Goal: Information Seeking & Learning: Learn about a topic

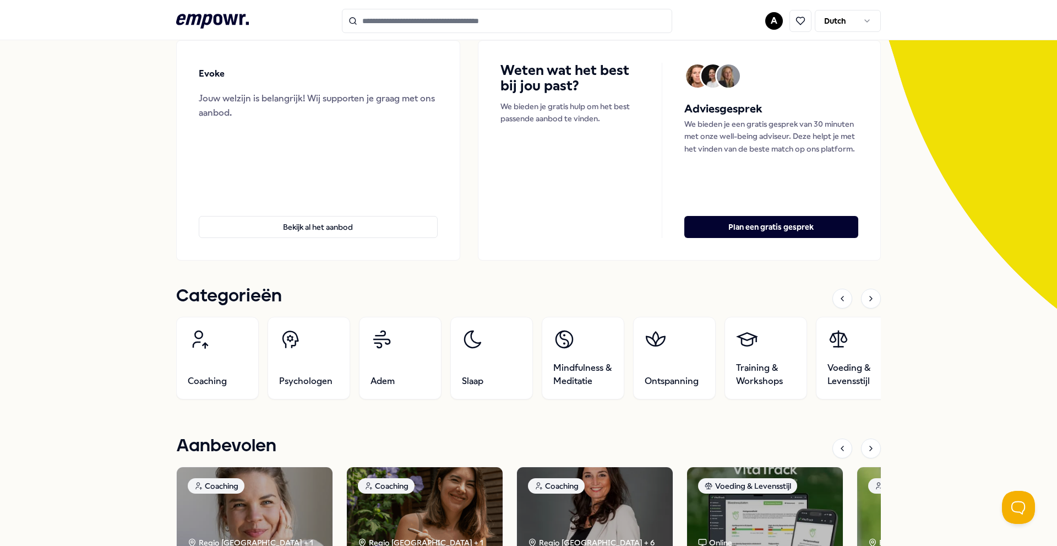
scroll to position [165, 0]
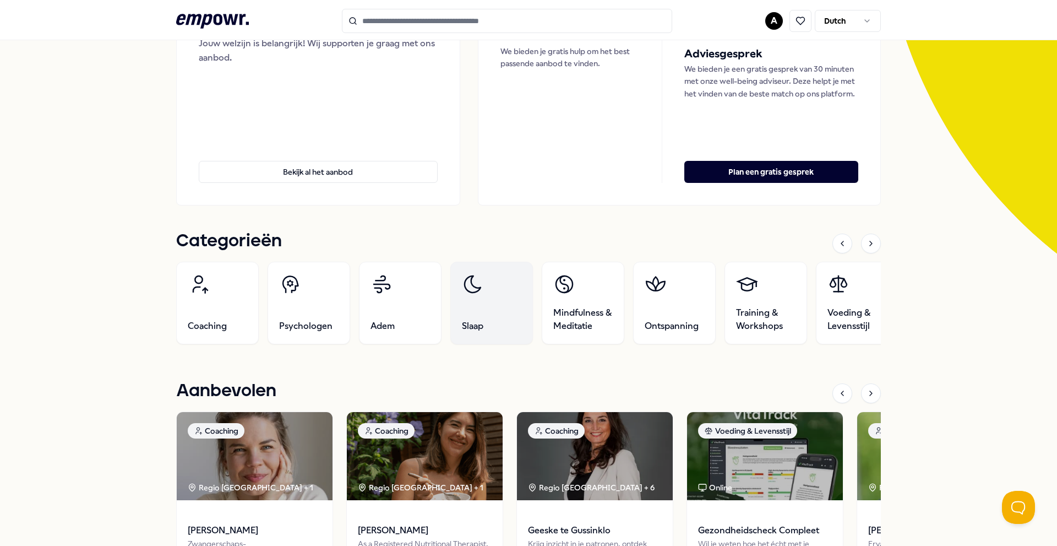
click at [498, 318] on link "Slaap" at bounding box center [491, 303] width 83 height 83
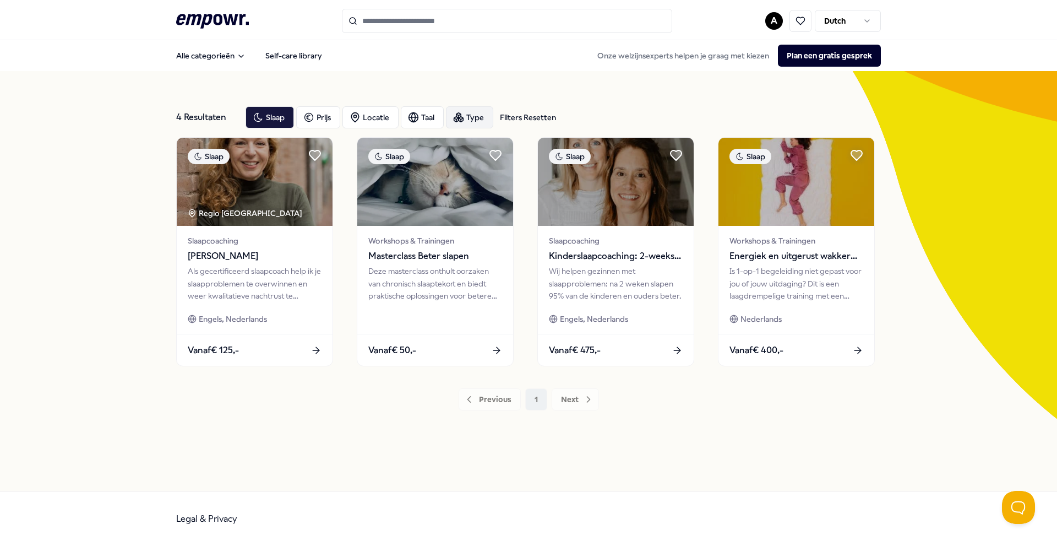
click at [466, 119] on div "Type" at bounding box center [469, 117] width 47 height 22
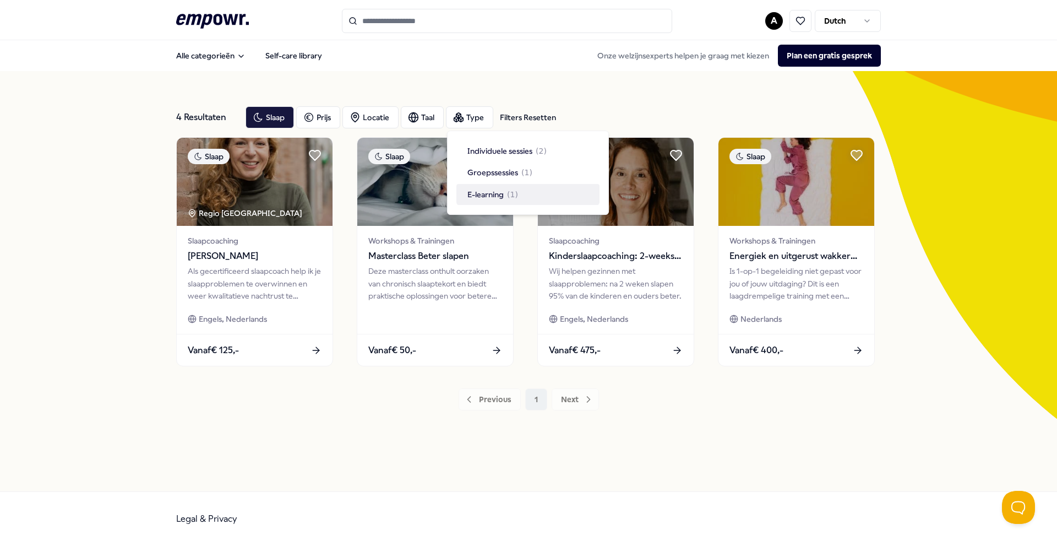
click at [499, 201] on div "E-learning ( 1 )" at bounding box center [527, 194] width 143 height 21
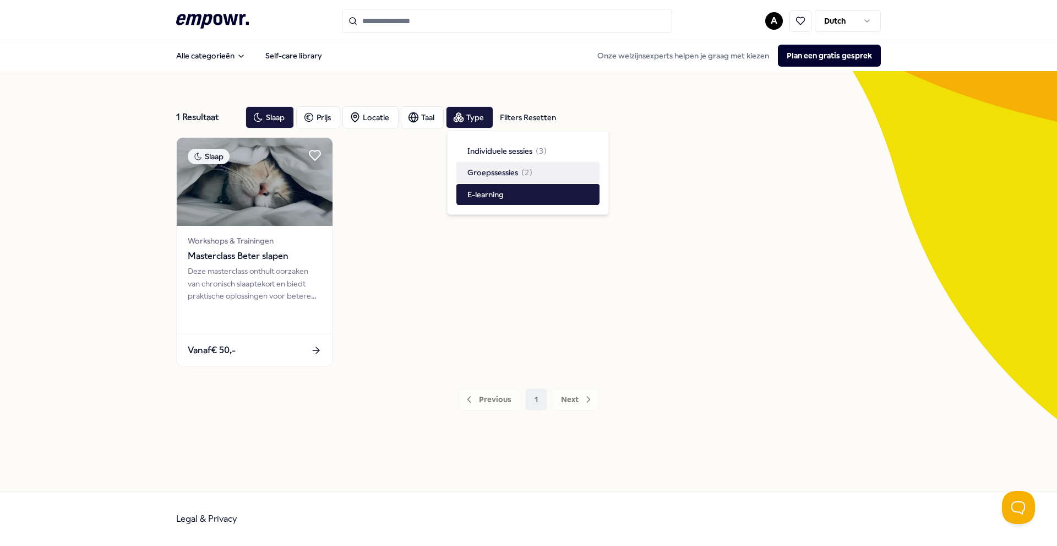
click at [207, 23] on icon at bounding box center [212, 21] width 73 height 14
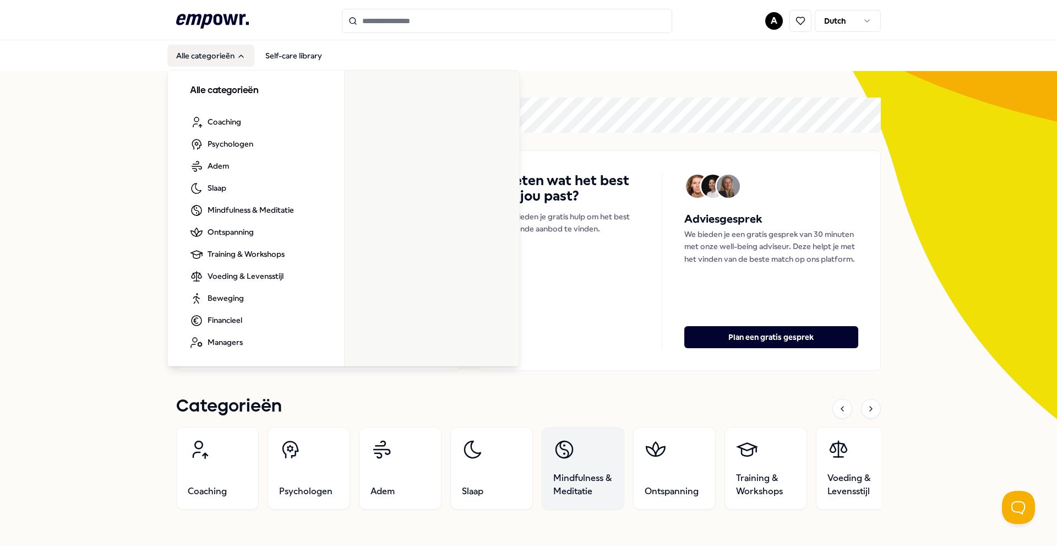
scroll to position [275, 0]
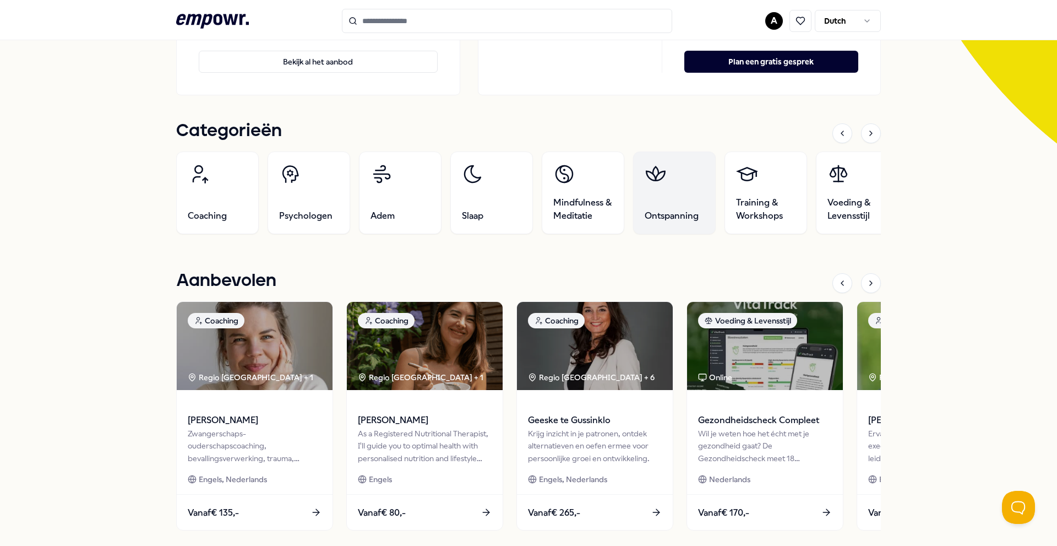
click at [663, 193] on link "Ontspanning" at bounding box center [674, 192] width 83 height 83
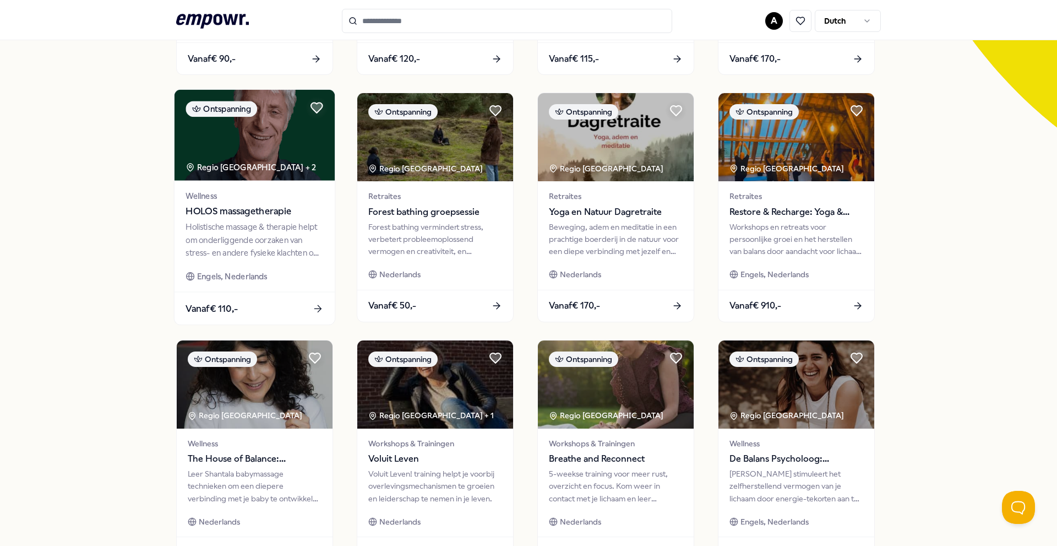
scroll to position [401, 0]
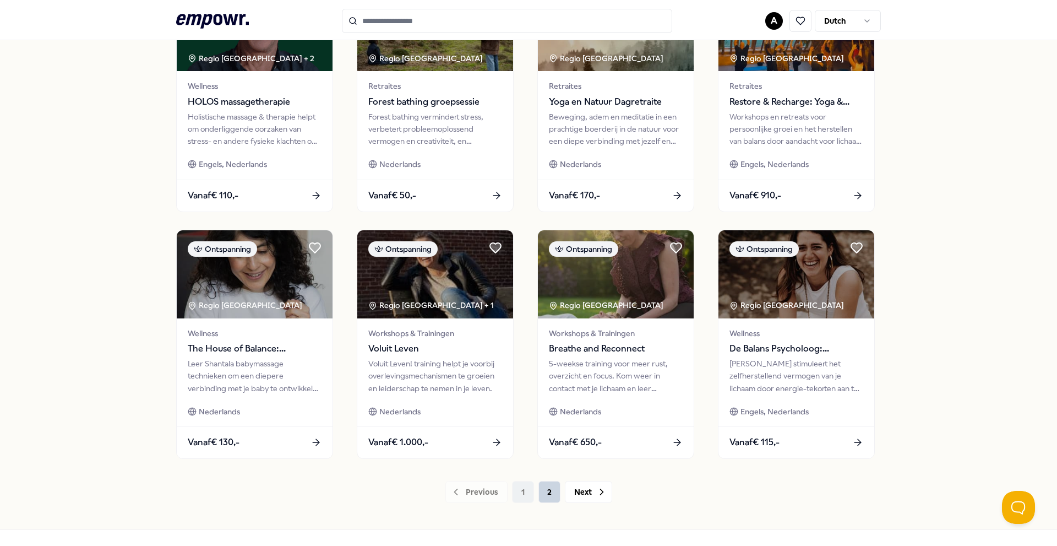
click at [541, 489] on button "2" at bounding box center [549, 492] width 22 height 22
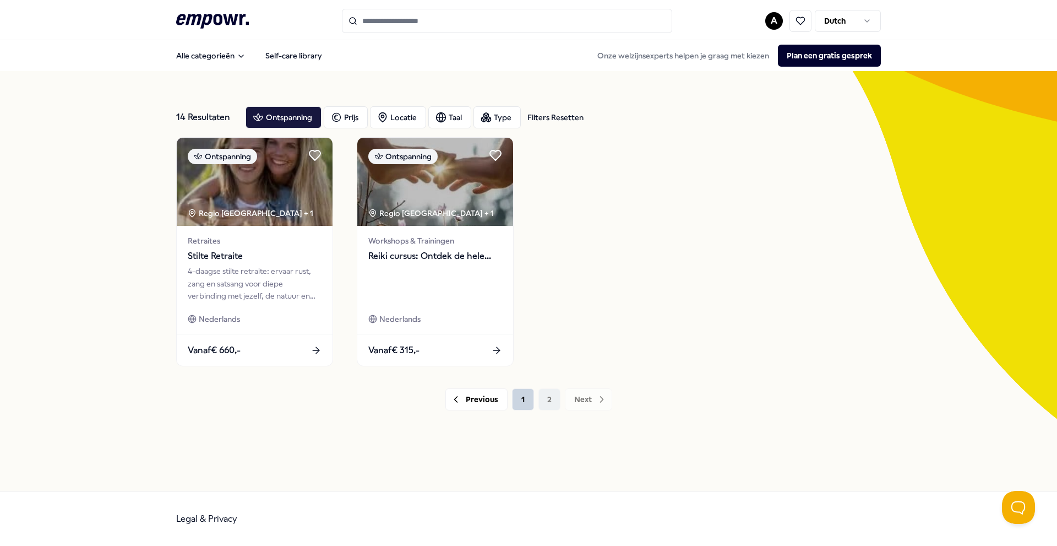
click at [518, 410] on button "1" at bounding box center [523, 399] width 22 height 22
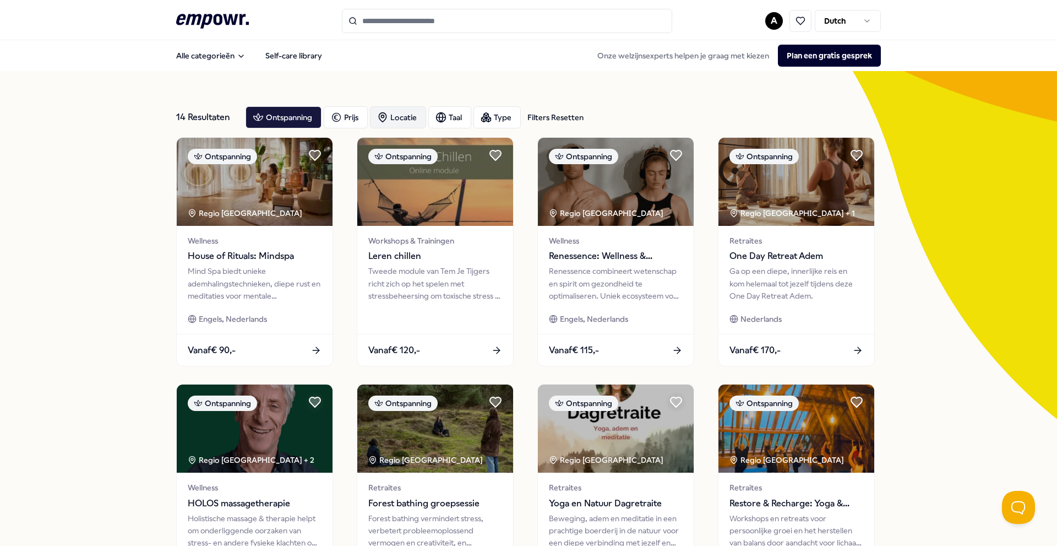
click at [409, 121] on div "Locatie" at bounding box center [398, 117] width 56 height 22
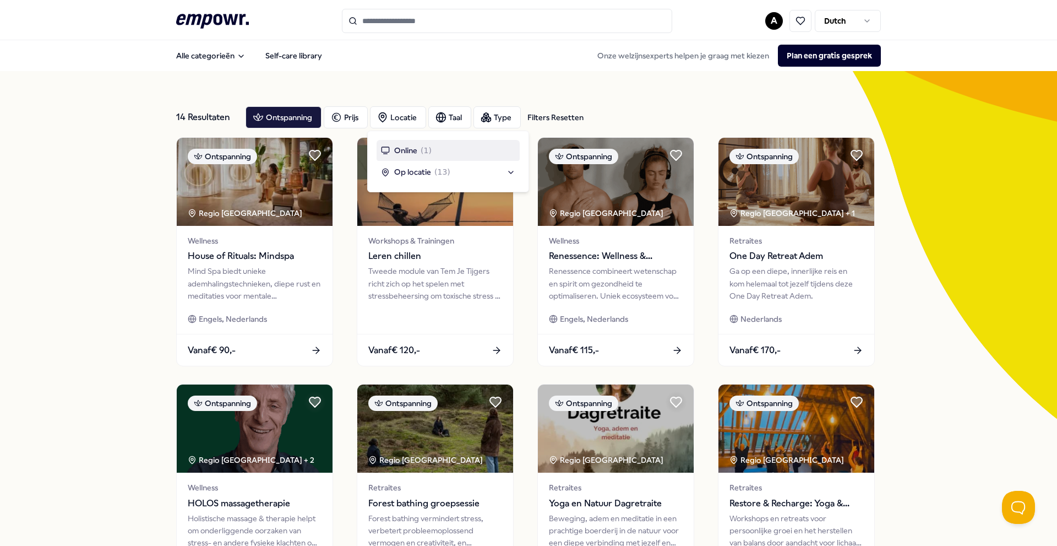
click at [569, 118] on div "Filters Resetten" at bounding box center [555, 117] width 56 height 12
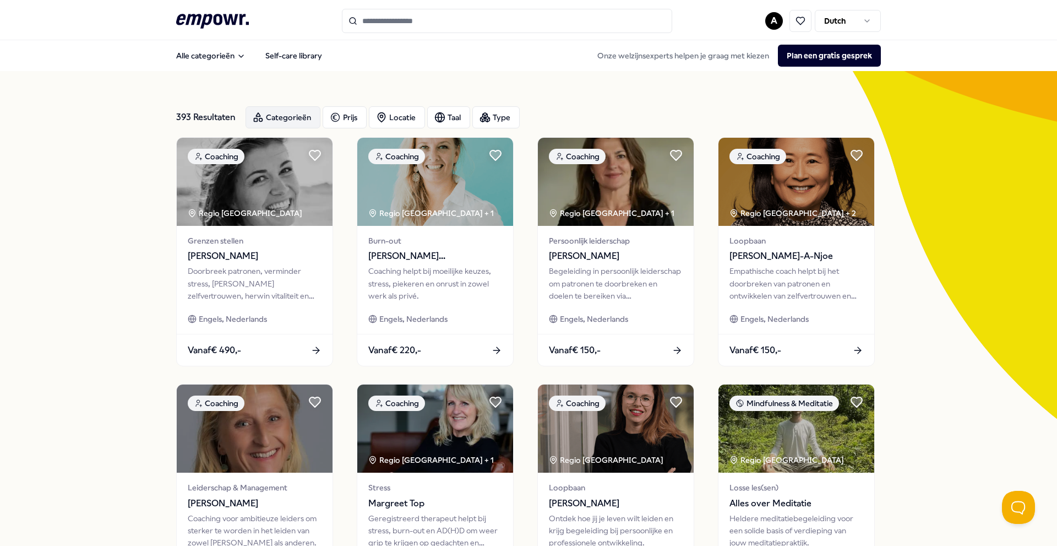
click at [266, 119] on div "Categorieën" at bounding box center [283, 117] width 75 height 22
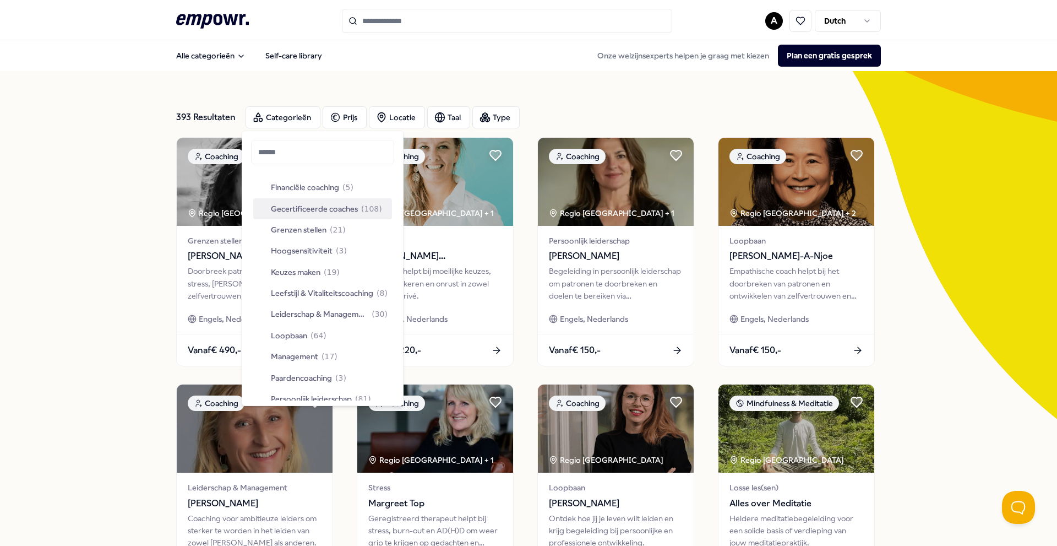
scroll to position [220, 0]
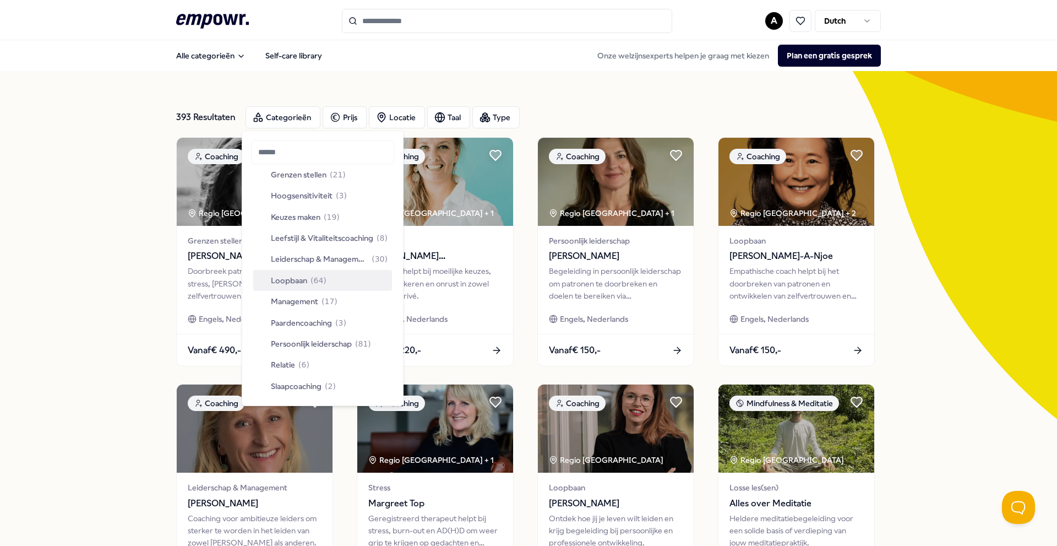
click at [304, 281] on span "Loopbaan" at bounding box center [289, 280] width 36 height 12
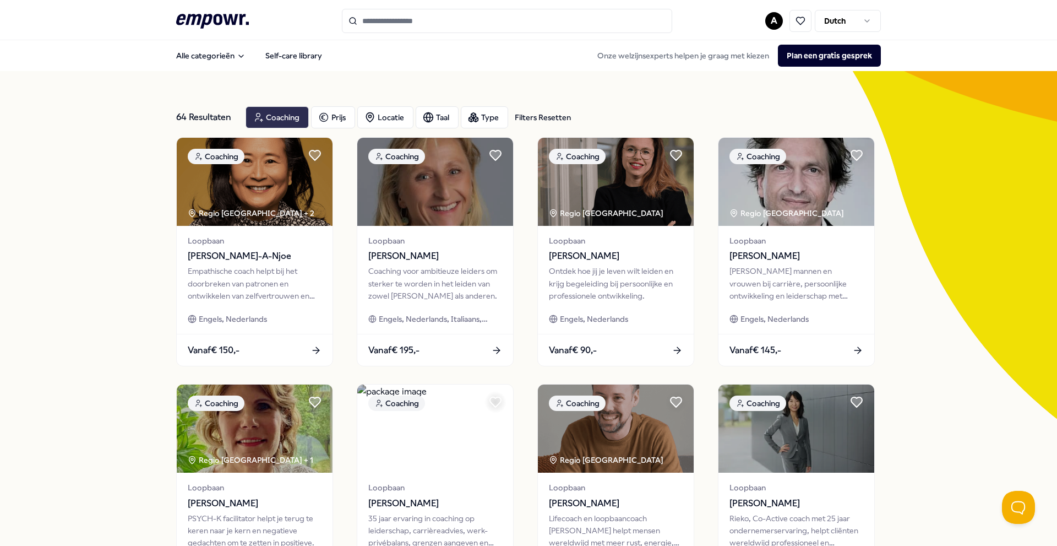
click at [276, 115] on div "Coaching" at bounding box center [277, 117] width 63 height 22
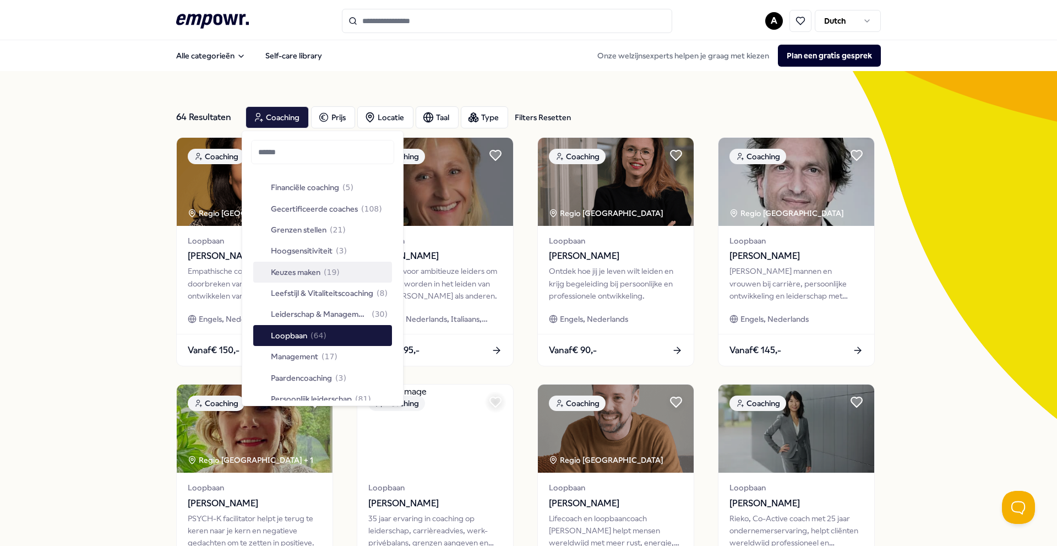
scroll to position [220, 0]
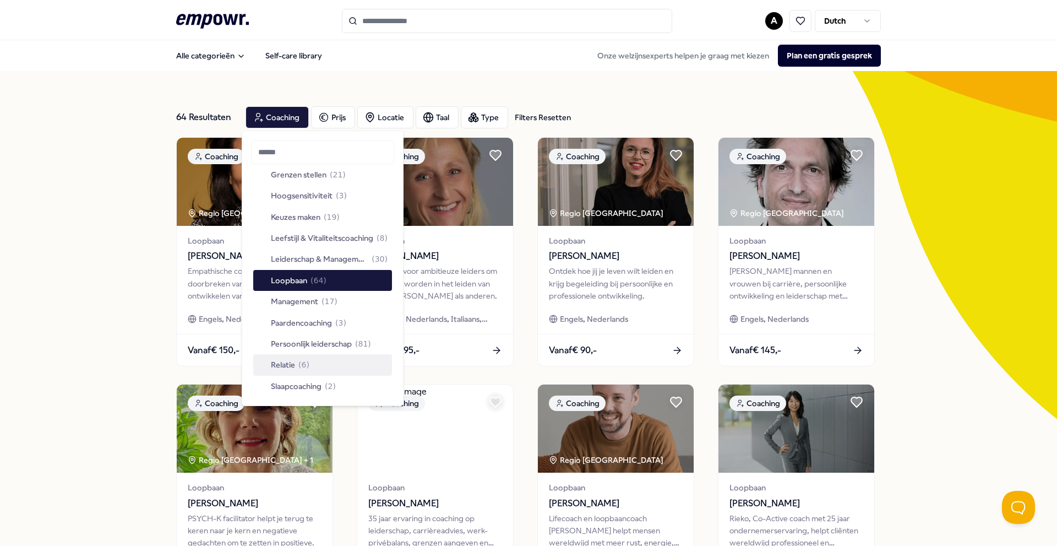
click at [296, 370] on div "Relatie ( 6 )" at bounding box center [284, 364] width 52 height 12
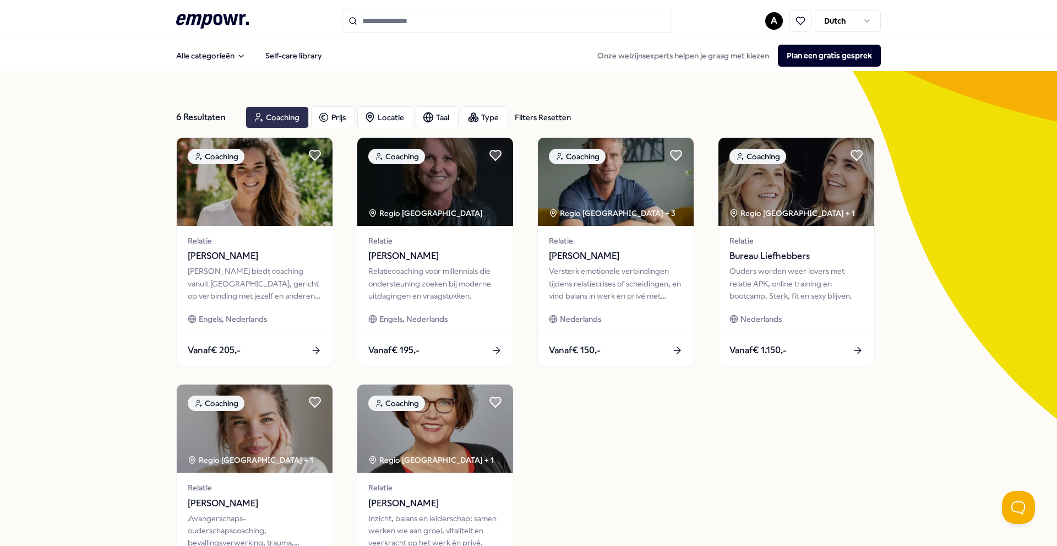
click at [284, 117] on div "Coaching" at bounding box center [277, 117] width 63 height 22
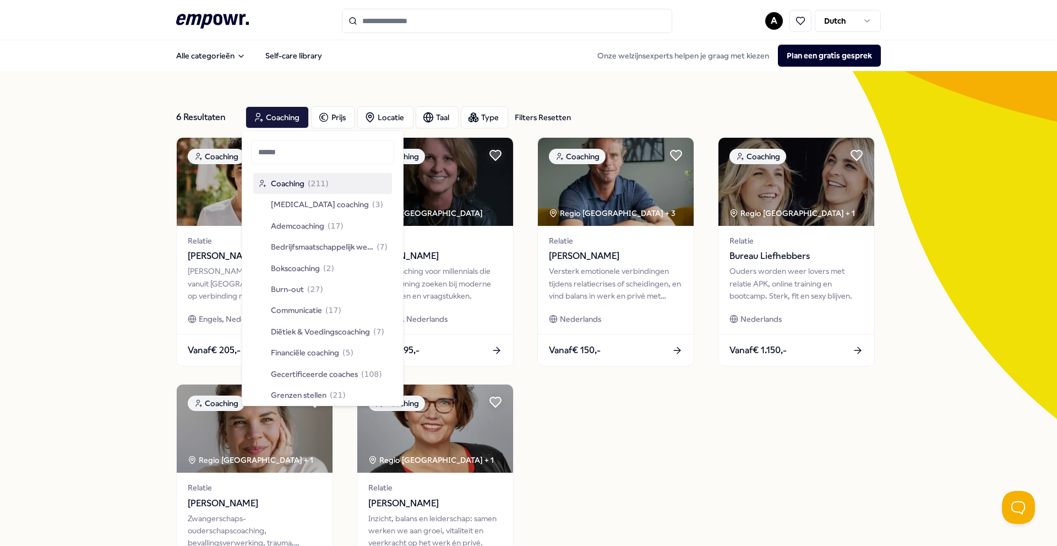
click at [565, 116] on div "Filters Resetten" at bounding box center [543, 117] width 56 height 12
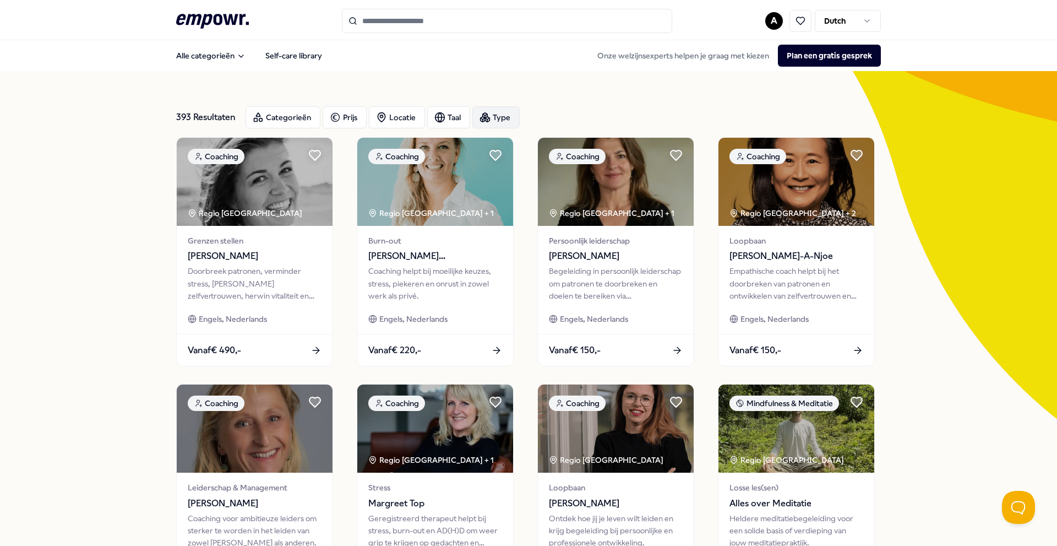
click at [514, 119] on div "Type" at bounding box center [495, 117] width 47 height 22
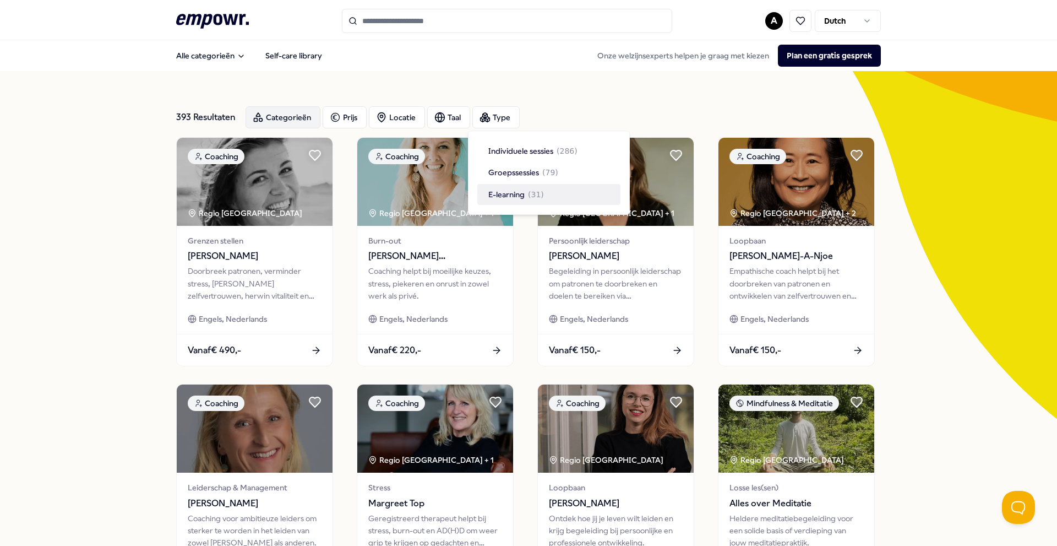
click at [294, 109] on div "Categorieën" at bounding box center [283, 117] width 75 height 22
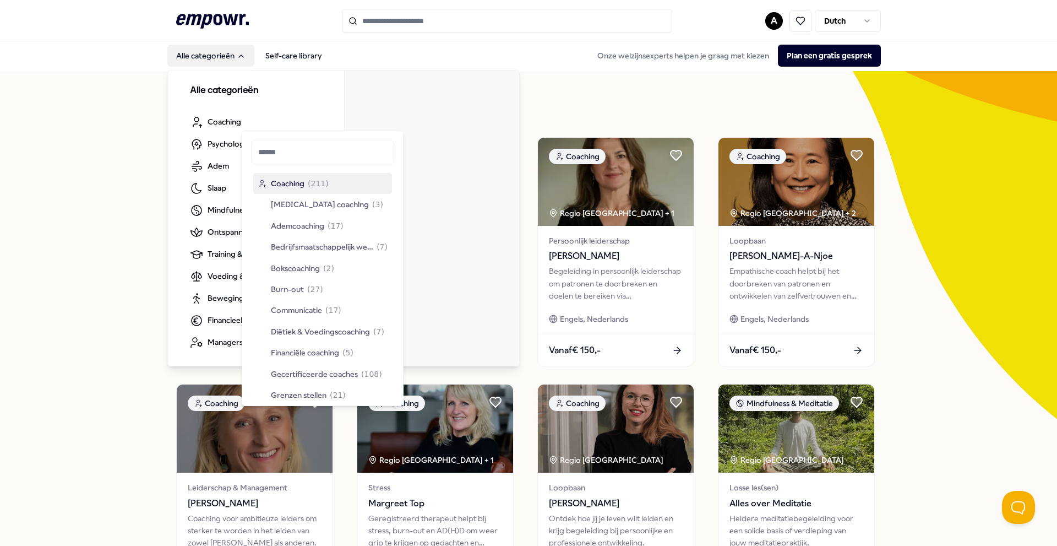
click at [213, 58] on button "Alle categorieën" at bounding box center [210, 56] width 87 height 22
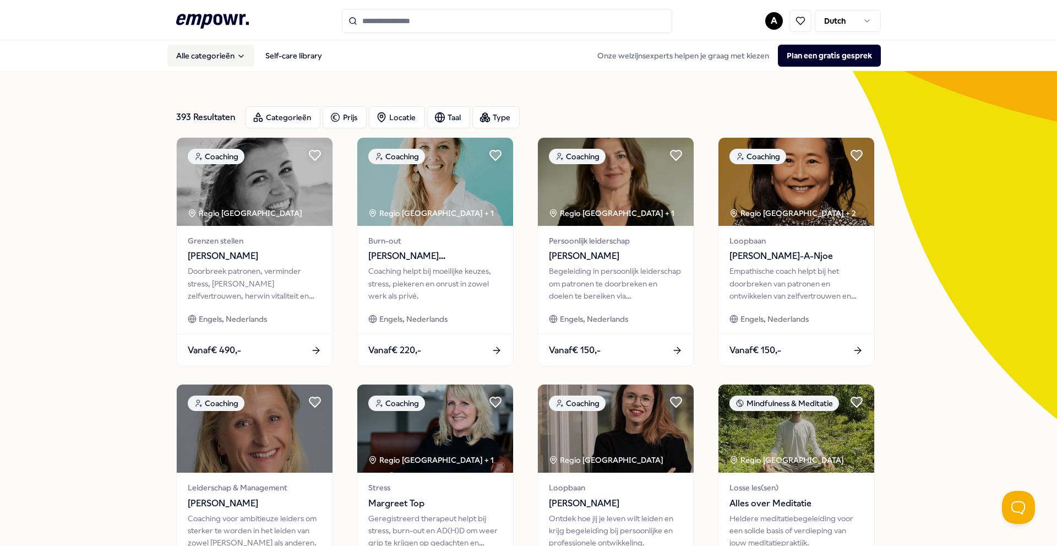
click at [213, 58] on button "Alle categorieën" at bounding box center [210, 56] width 87 height 22
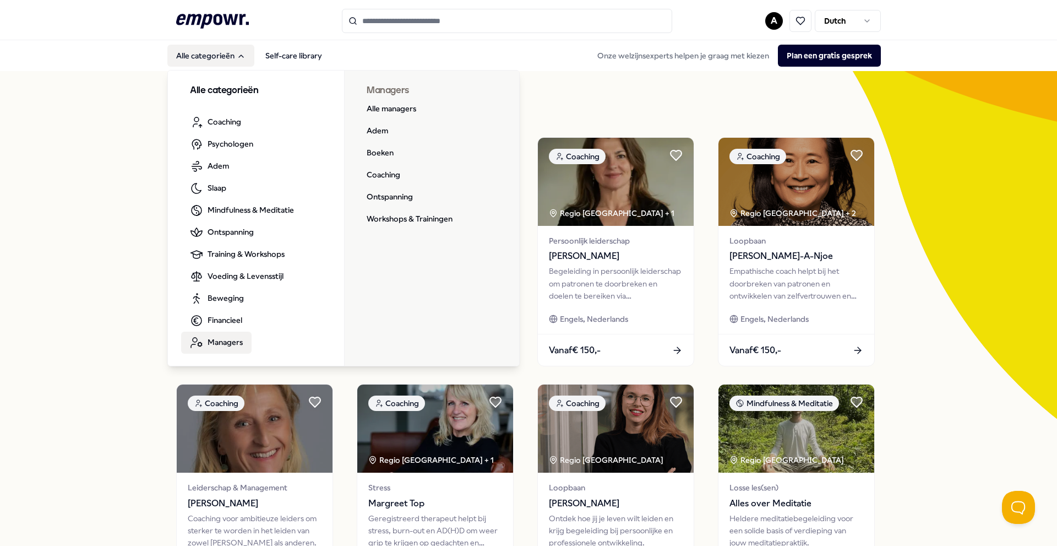
click at [237, 343] on span "Managers" at bounding box center [225, 342] width 35 height 12
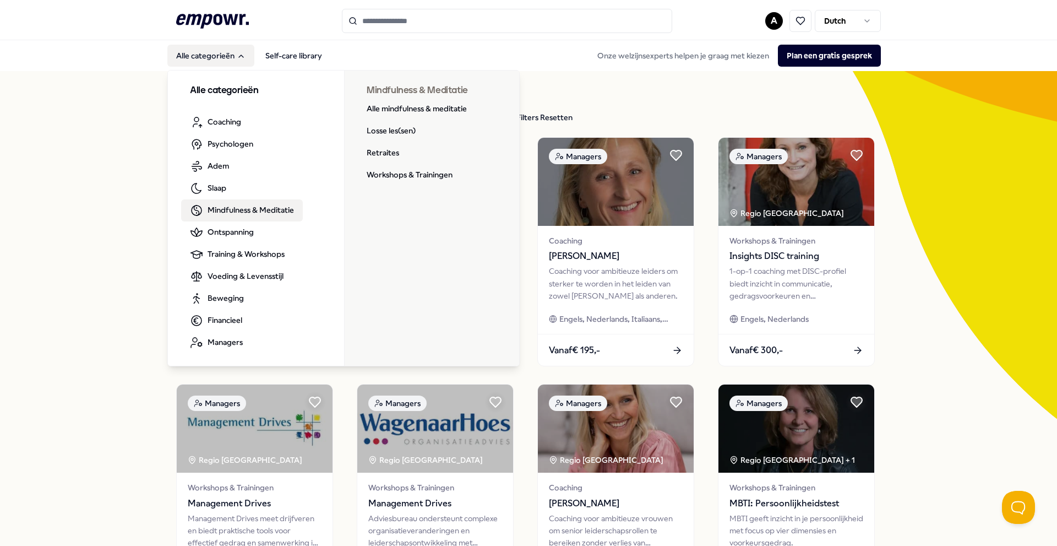
click at [244, 217] on link "Mindfulness & Meditatie" at bounding box center [242, 210] width 122 height 22
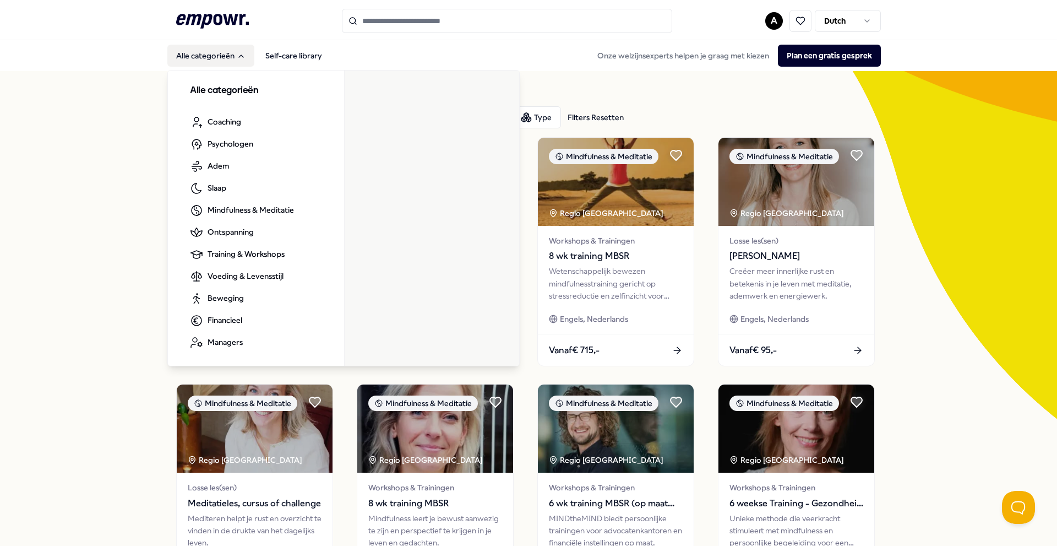
click at [215, 62] on button "Alle categorieën" at bounding box center [210, 56] width 87 height 22
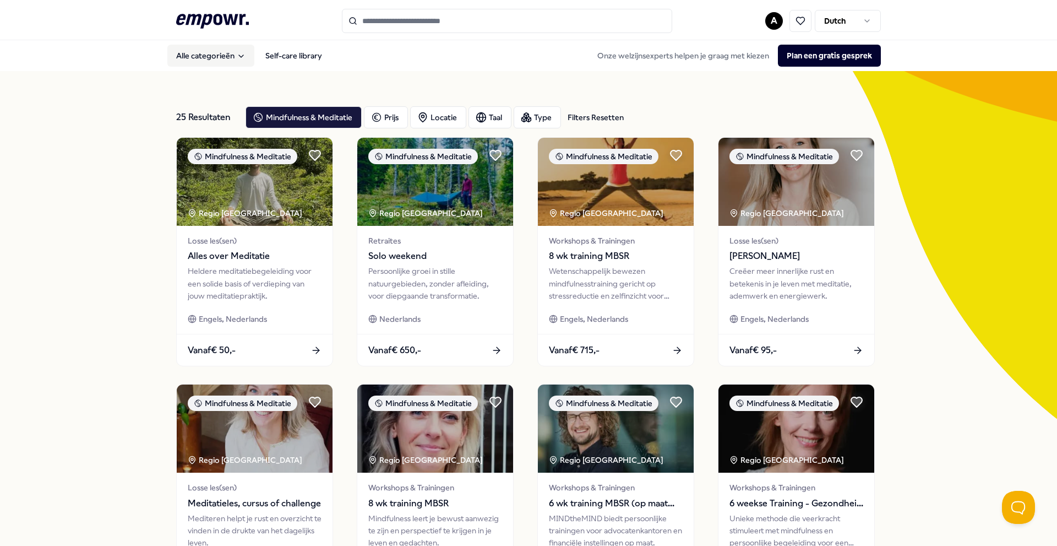
click at [215, 62] on button "Alle categorieën" at bounding box center [210, 56] width 87 height 22
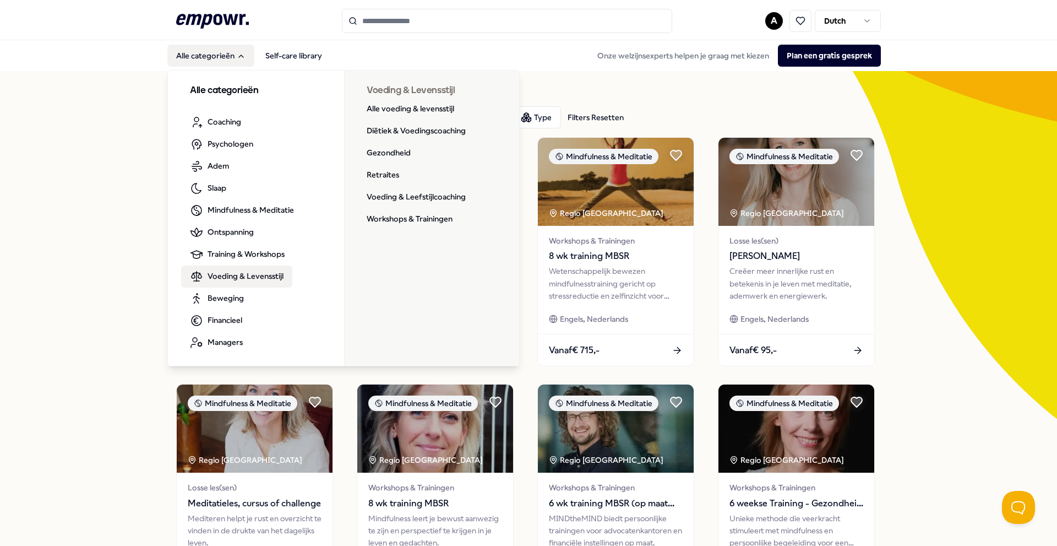
click at [259, 276] on span "Voeding & Levensstijl" at bounding box center [246, 276] width 76 height 12
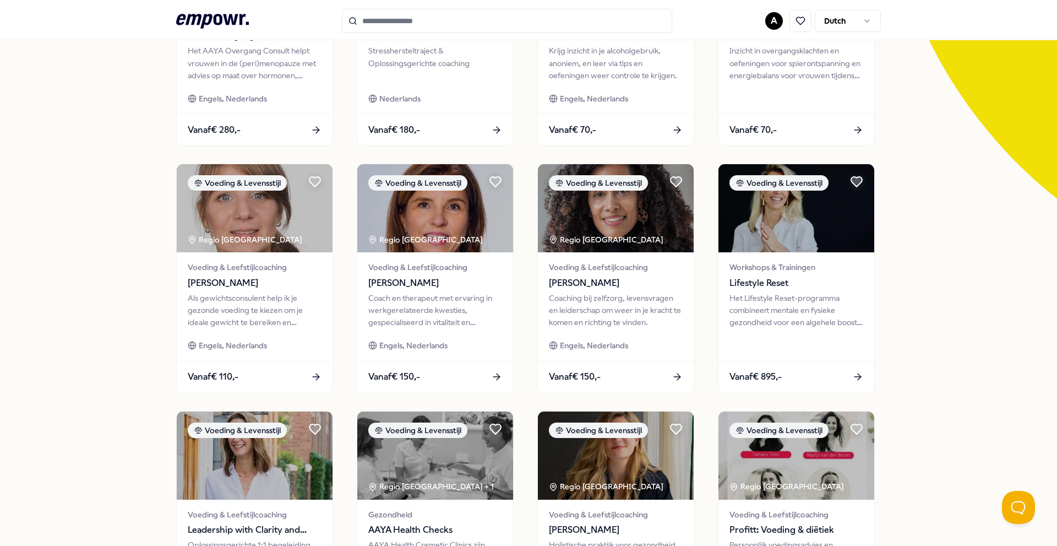
scroll to position [439, 0]
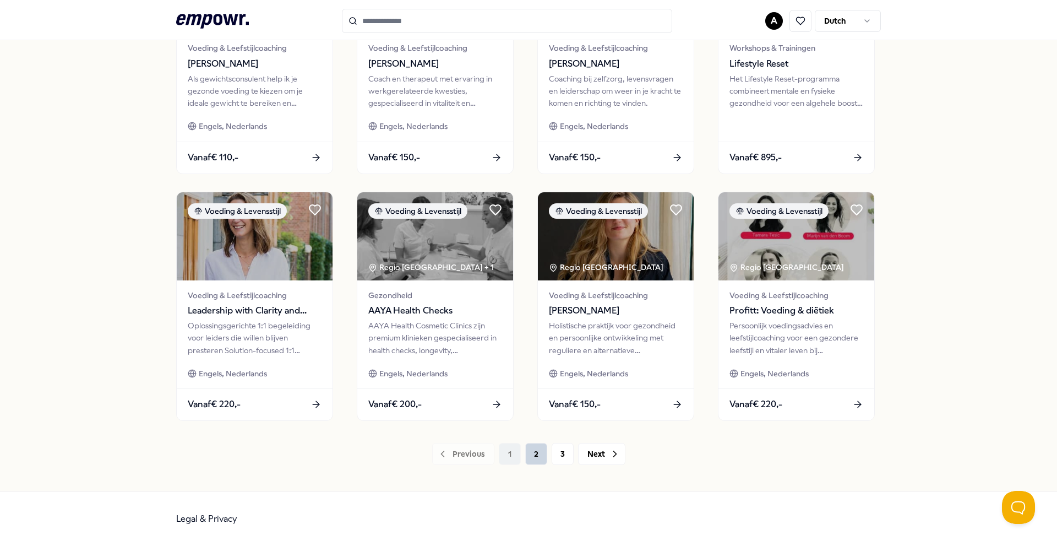
click at [532, 455] on button "2" at bounding box center [536, 454] width 22 height 22
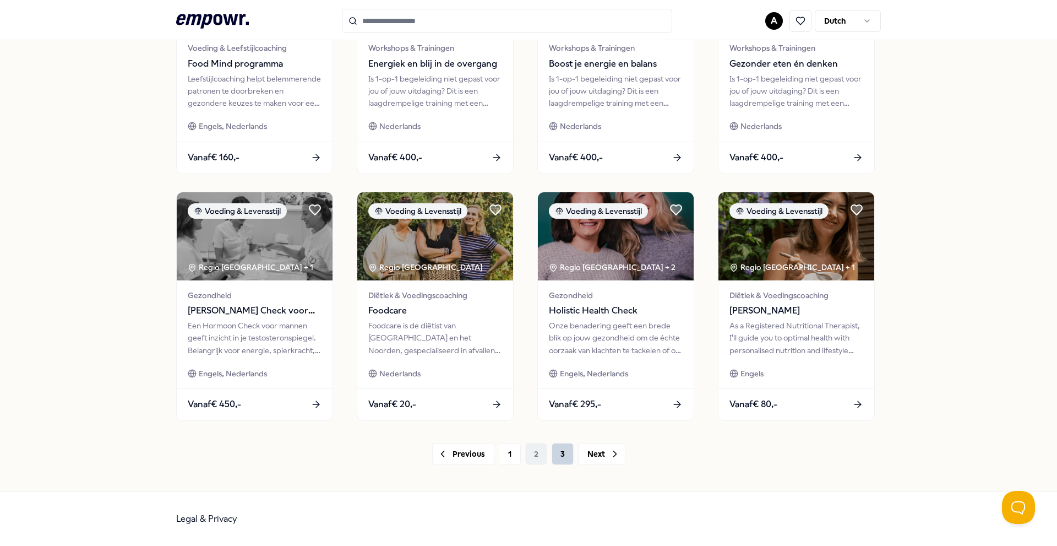
click at [563, 454] on button "3" at bounding box center [563, 454] width 22 height 22
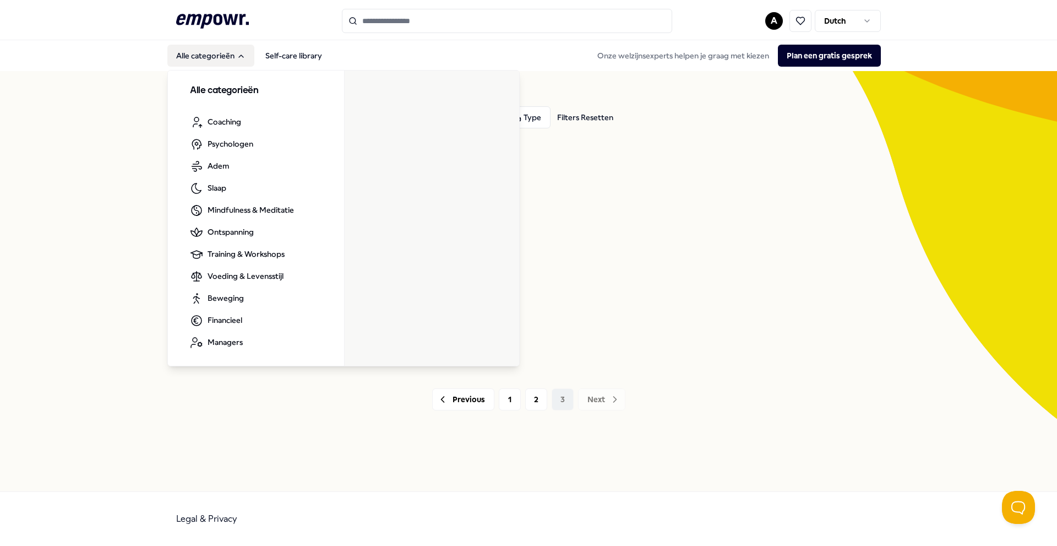
click at [207, 12] on icon ".empowr-logo_svg__cls-1{fill:#03032f}" at bounding box center [212, 21] width 73 height 20
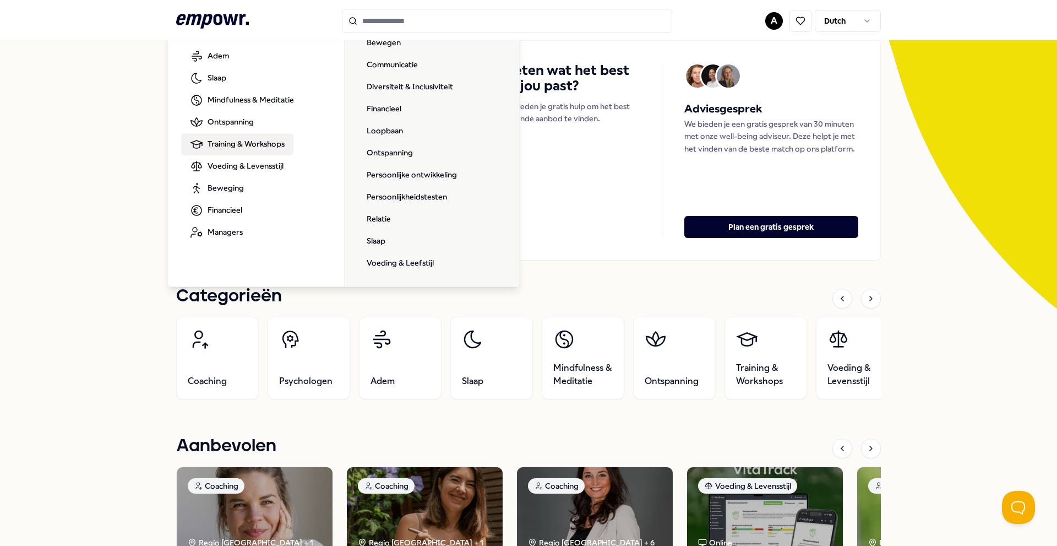
scroll to position [165, 0]
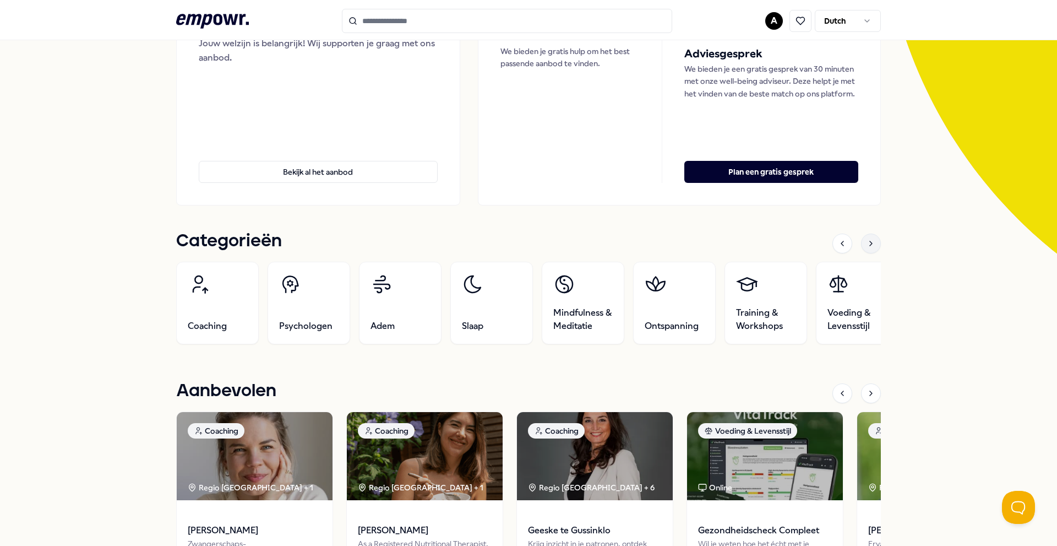
click at [874, 247] on div at bounding box center [871, 243] width 20 height 20
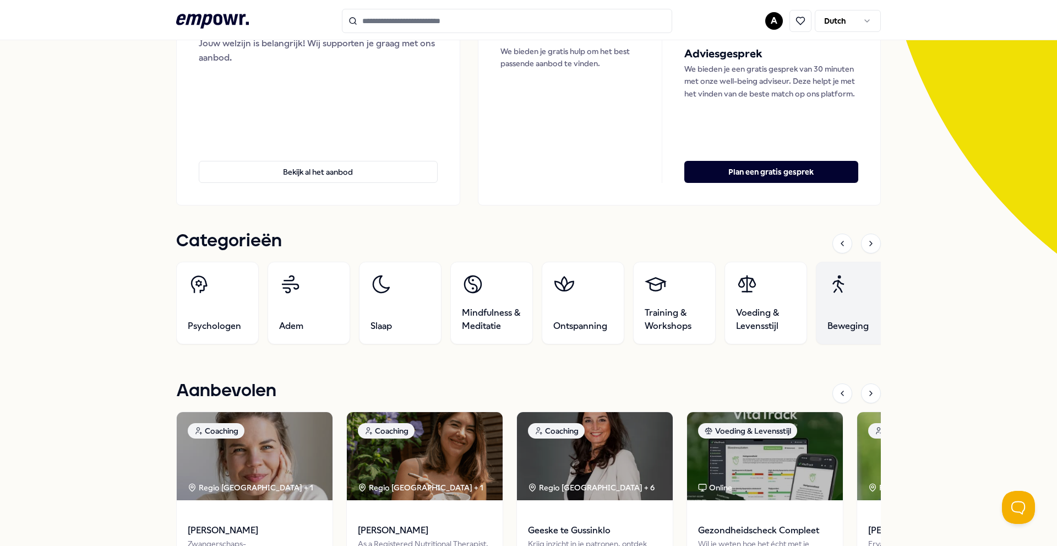
click at [833, 308] on link "Beweging" at bounding box center [857, 303] width 83 height 83
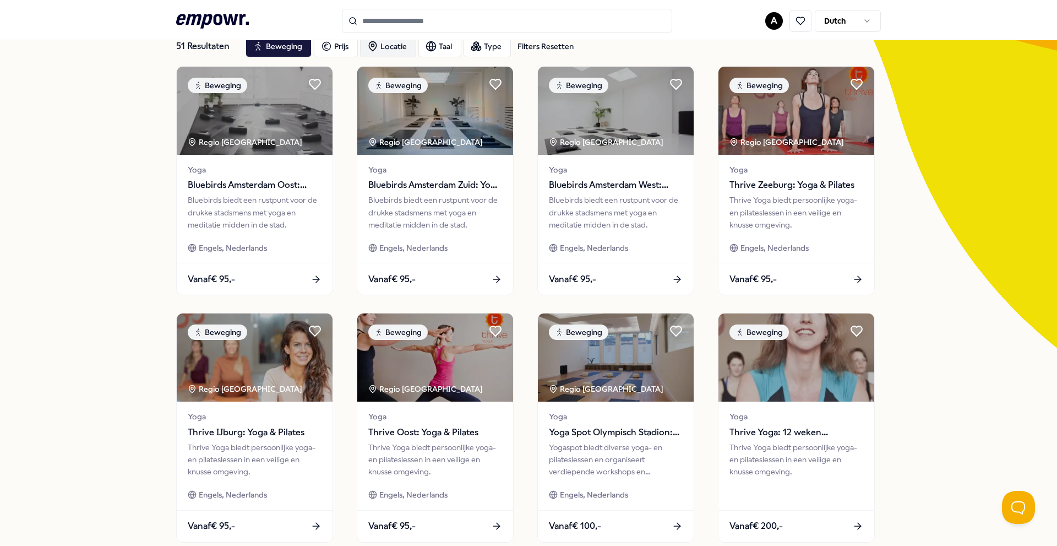
click at [395, 44] on div "Locatie" at bounding box center [388, 46] width 56 height 22
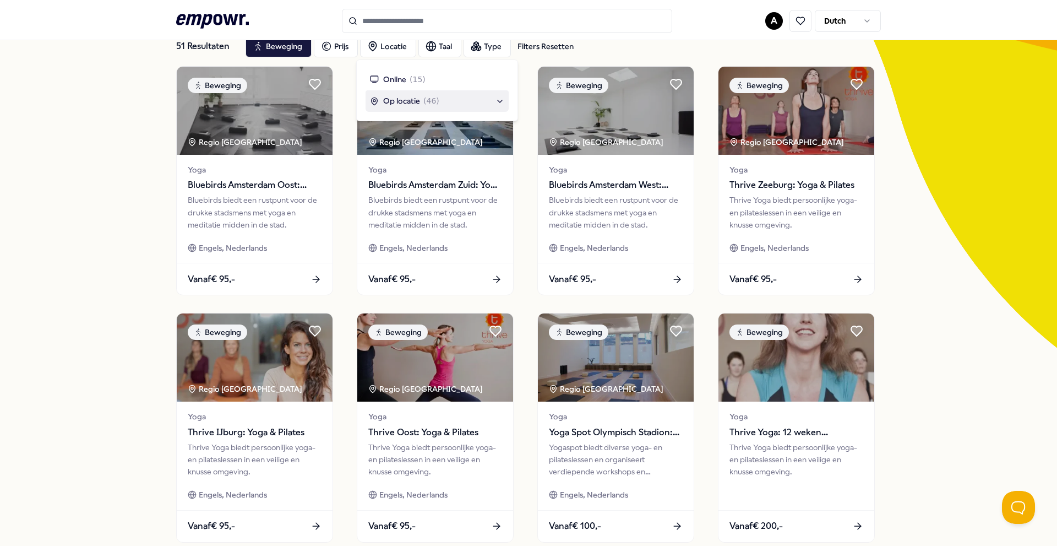
click at [408, 102] on span "Op locatie" at bounding box center [401, 101] width 37 height 12
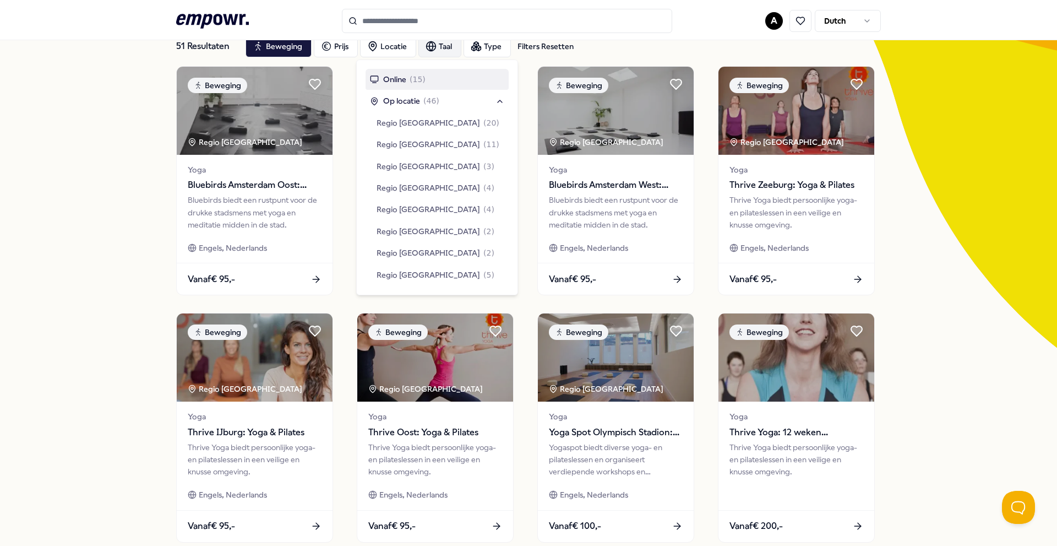
click at [433, 49] on div "Taal" at bounding box center [439, 46] width 43 height 22
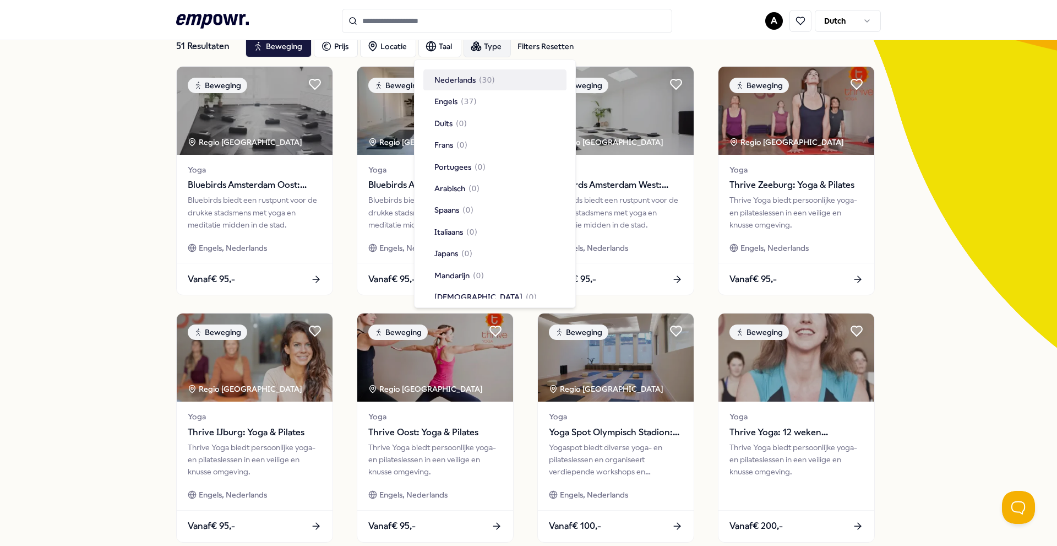
click at [479, 49] on div "Type" at bounding box center [487, 46] width 47 height 22
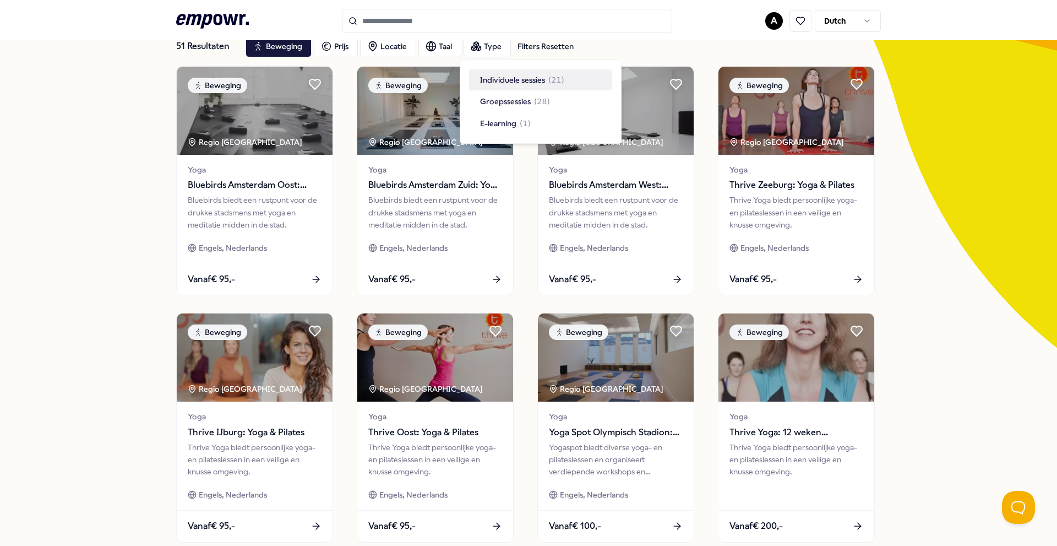
click at [546, 41] on div "Filters Resetten" at bounding box center [546, 46] width 56 height 12
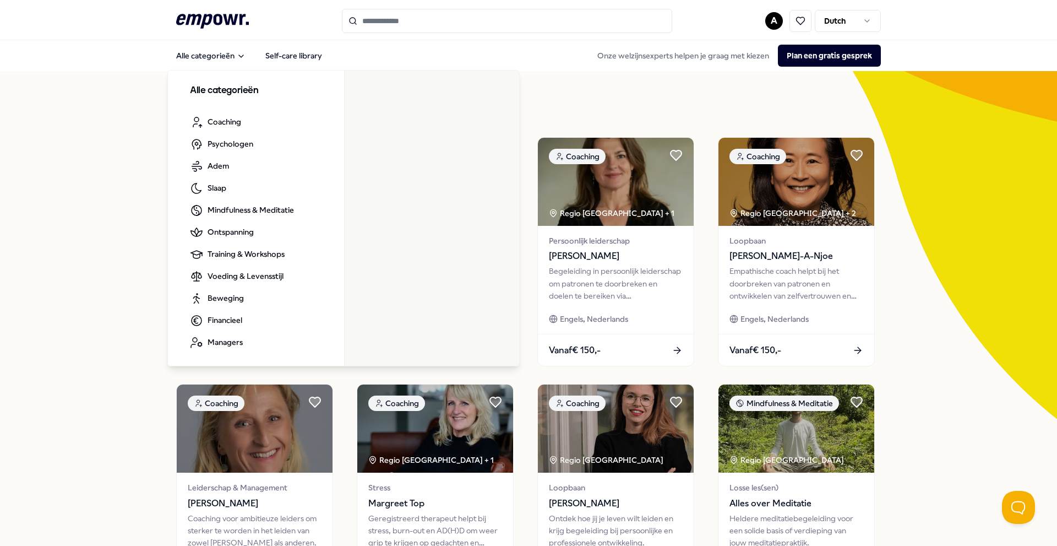
click at [216, 71] on div "Alle categorieën Coaching Psychologen Adem Slaap Mindfulness & Meditatie Ontspa…" at bounding box center [343, 217] width 352 height 300
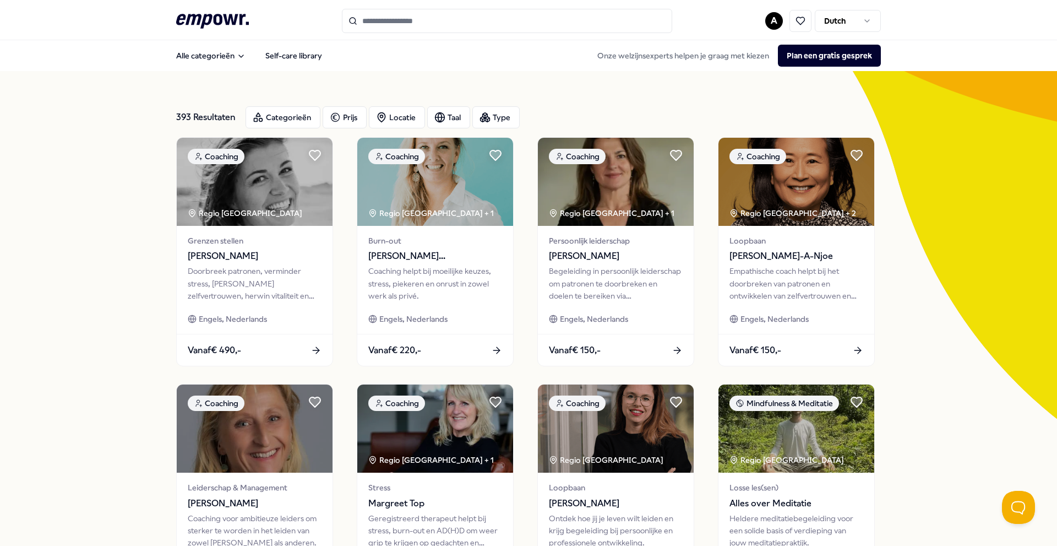
click at [225, 20] on icon at bounding box center [212, 21] width 73 height 14
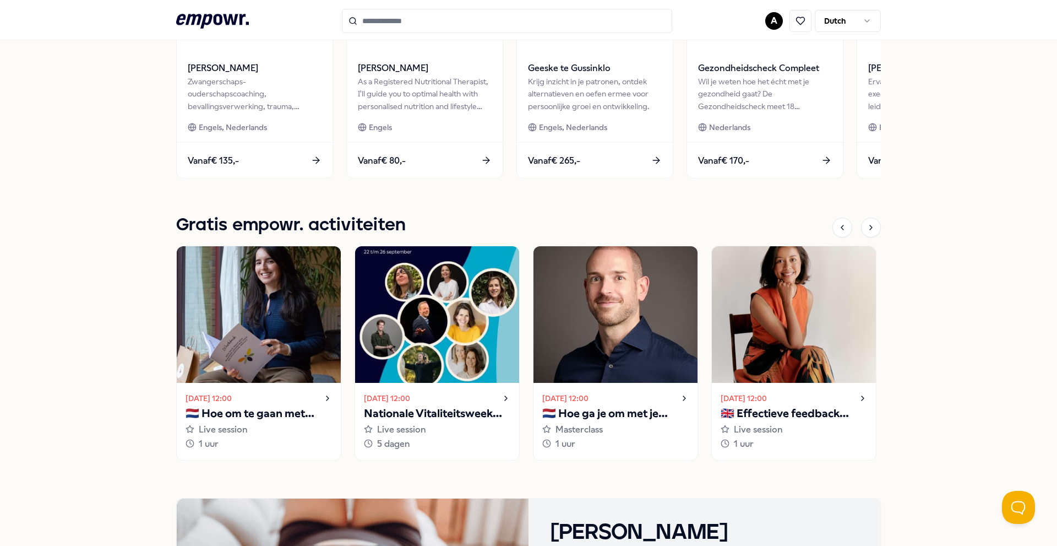
scroll to position [352, 0]
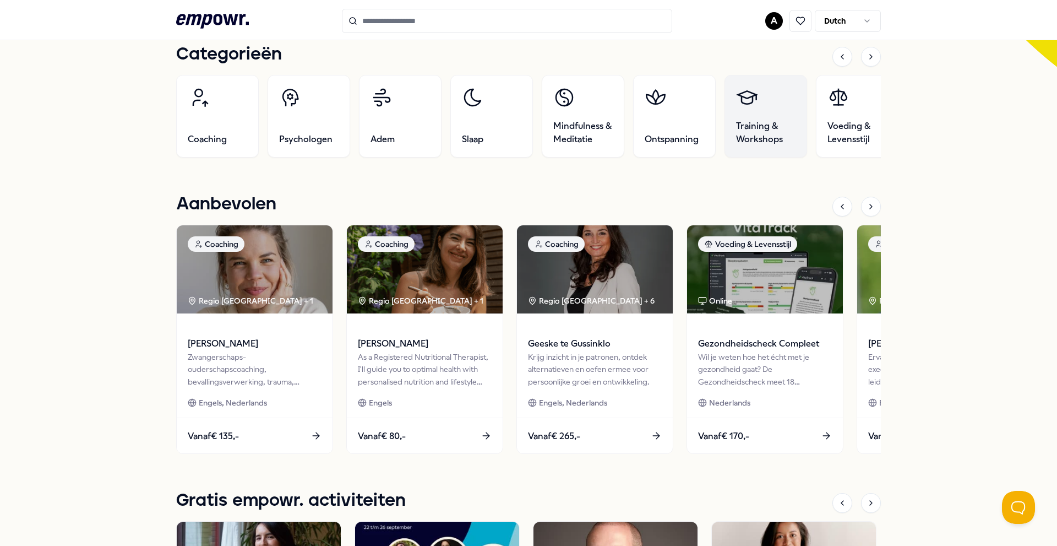
click at [754, 105] on link "Training & Workshops" at bounding box center [766, 116] width 83 height 83
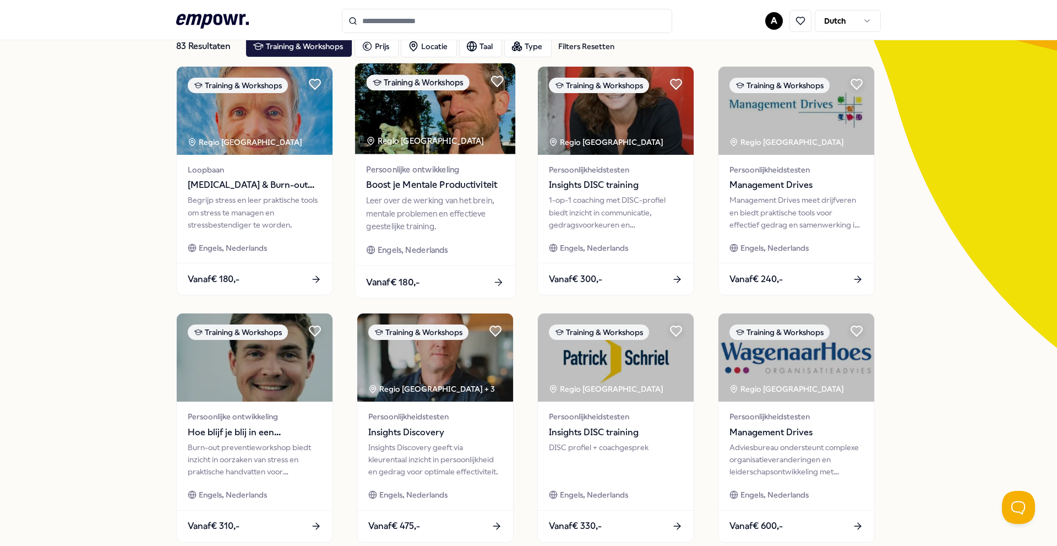
scroll to position [439, 0]
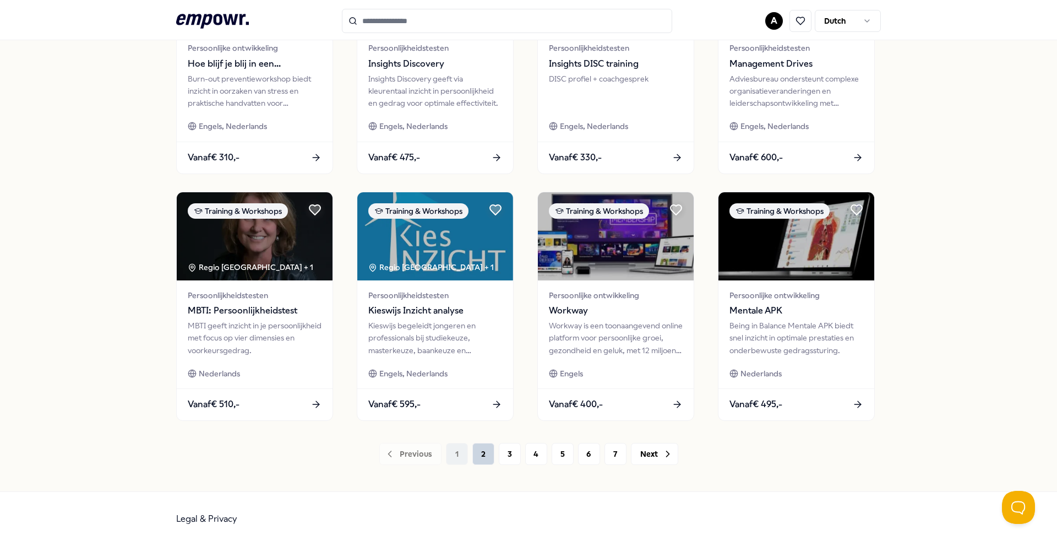
click at [483, 458] on button "2" at bounding box center [483, 454] width 22 height 22
